Goal: Transaction & Acquisition: Purchase product/service

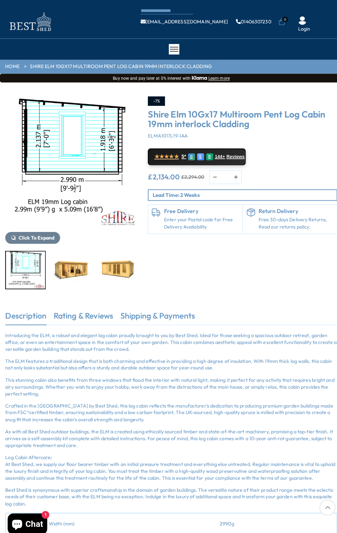
click at [77, 255] on img "6 / 10" at bounding box center [70, 265] width 38 height 36
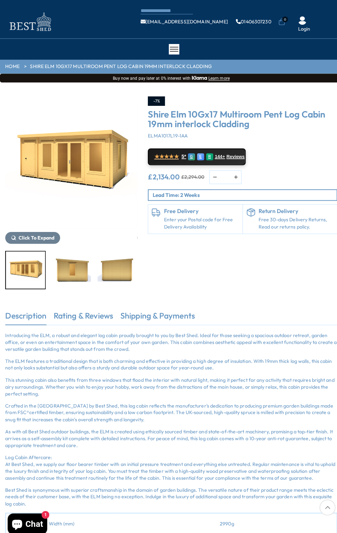
click at [119, 262] on img "9 / 10" at bounding box center [115, 265] width 38 height 36
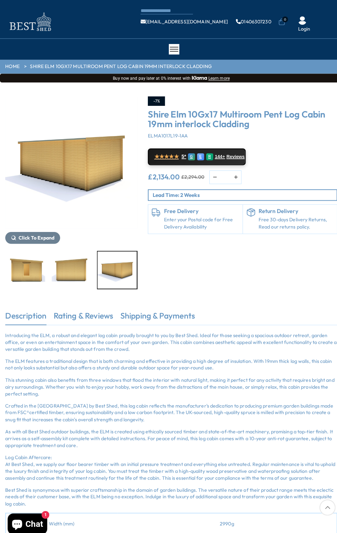
click at [132, 274] on img "10 / 10" at bounding box center [115, 265] width 38 height 36
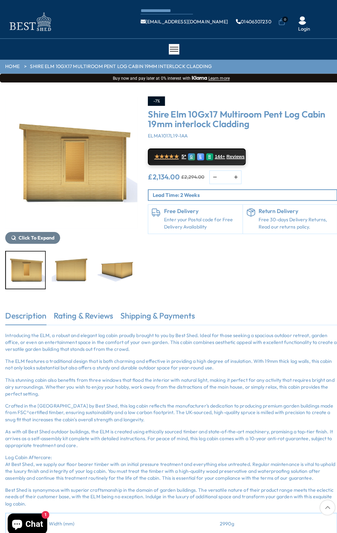
click at [124, 257] on img "10 / 10" at bounding box center [115, 265] width 38 height 36
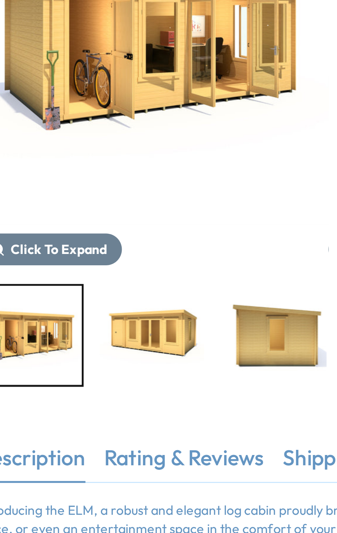
scroll to position [84, 0]
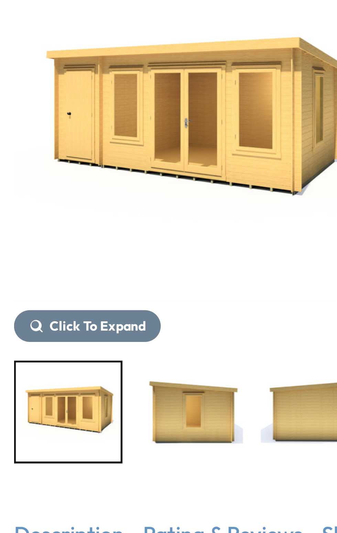
click at [75, 183] on img "8 / 10" at bounding box center [70, 181] width 38 height 36
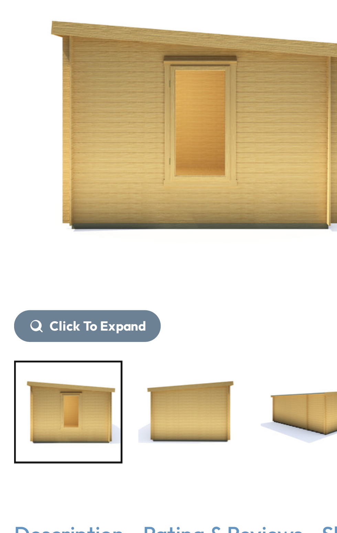
click at [79, 189] on img "9 / 10" at bounding box center [70, 181] width 38 height 36
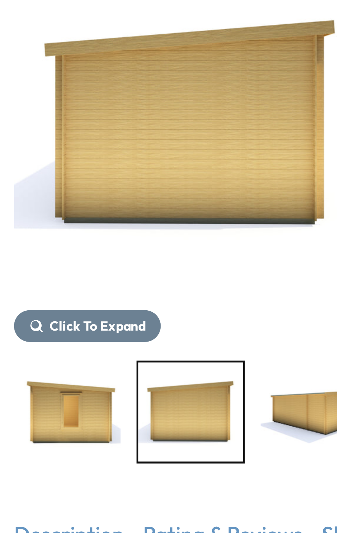
click at [74, 190] on img "9 / 10" at bounding box center [70, 181] width 38 height 36
click at [76, 186] on img "9 / 10" at bounding box center [70, 181] width 38 height 36
click at [74, 184] on img "9 / 10" at bounding box center [70, 181] width 38 height 36
click at [108, 180] on img "10 / 10" at bounding box center [115, 181] width 38 height 36
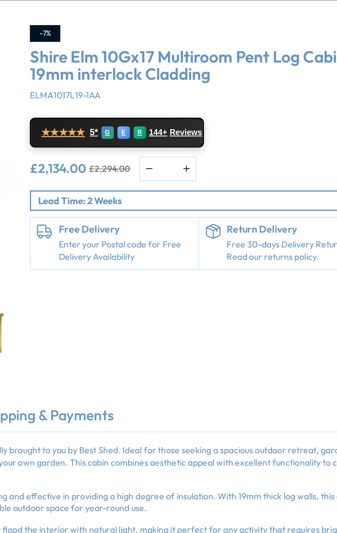
scroll to position [77, 0]
